Goal: Find contact information: Find contact information

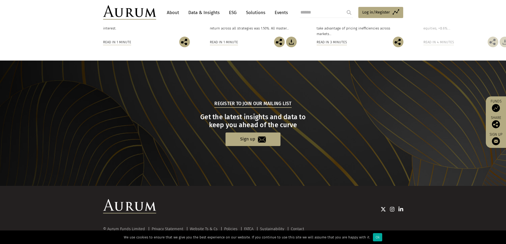
scroll to position [490, 0]
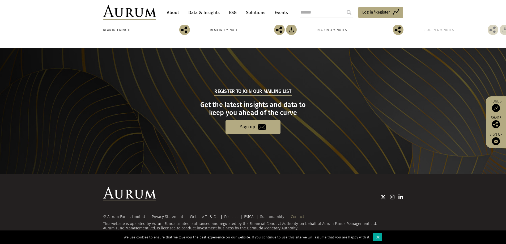
click at [296, 217] on link "Contact" at bounding box center [297, 216] width 13 height 5
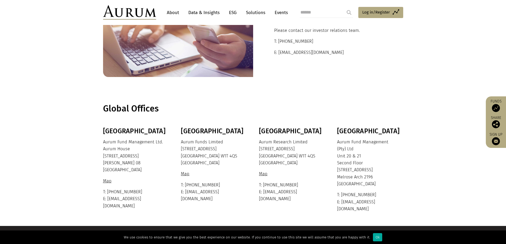
scroll to position [80, 0]
